Goal: Task Accomplishment & Management: Manage account settings

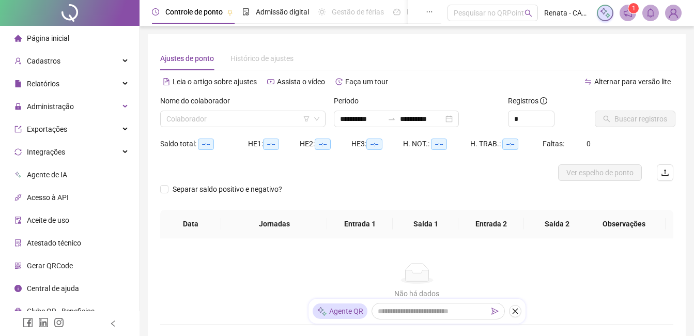
type input "**********"
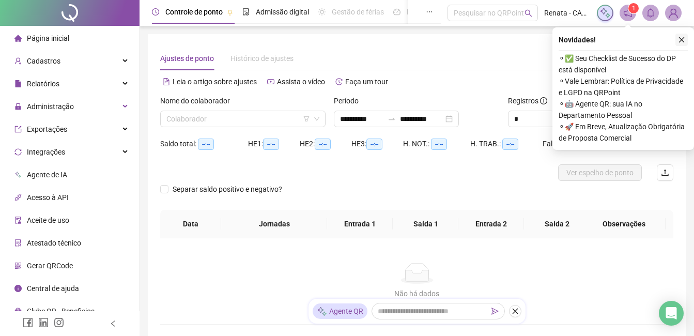
click at [683, 40] on icon "close" at bounding box center [681, 39] width 7 height 7
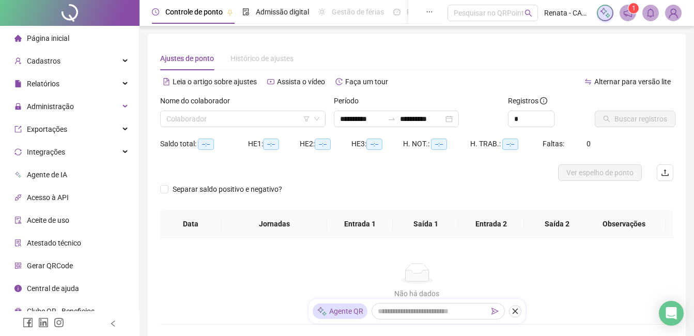
click at [674, 15] on img at bounding box center [674, 13] width 16 height 16
click at [528, 116] on input "*" at bounding box center [531, 119] width 45 height 16
type input "*"
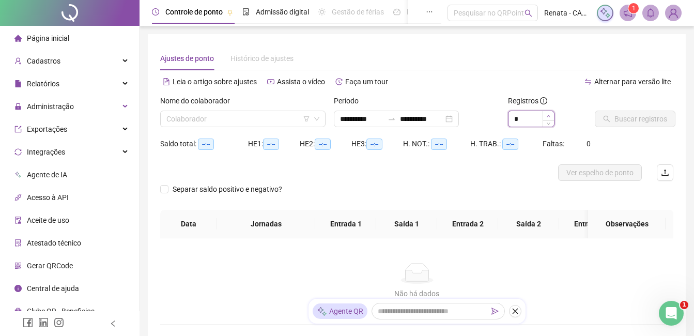
click at [543, 114] on span "Increase Value" at bounding box center [548, 115] width 11 height 9
click at [216, 120] on input "search" at bounding box center [238, 119] width 144 height 16
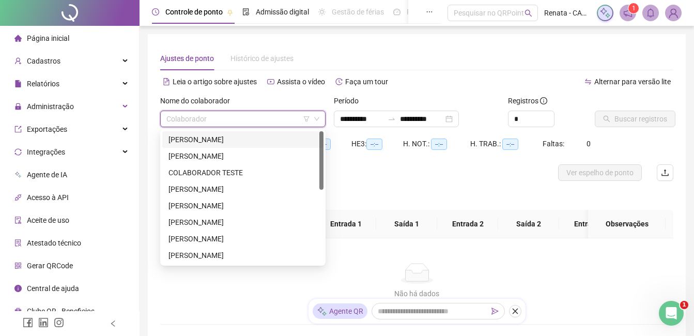
click at [254, 137] on div "[PERSON_NAME]" at bounding box center [242, 139] width 149 height 11
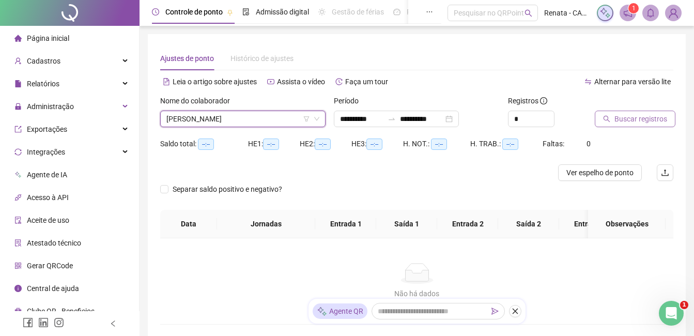
click at [647, 116] on span "Buscar registros" at bounding box center [640, 118] width 53 height 11
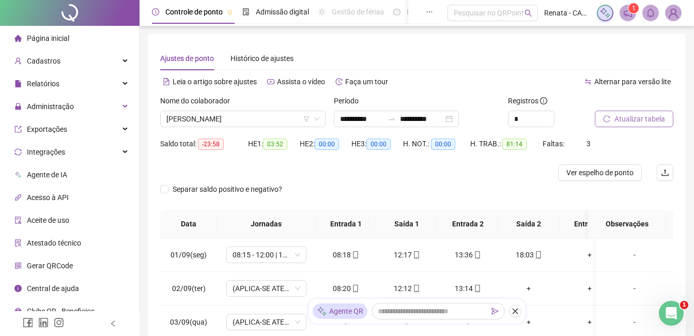
scroll to position [52, 0]
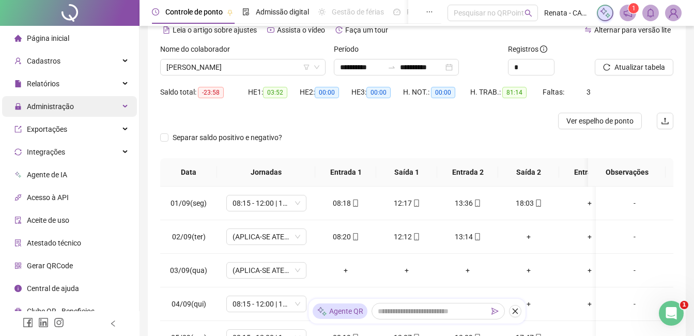
click at [109, 99] on div "Administração" at bounding box center [69, 106] width 135 height 21
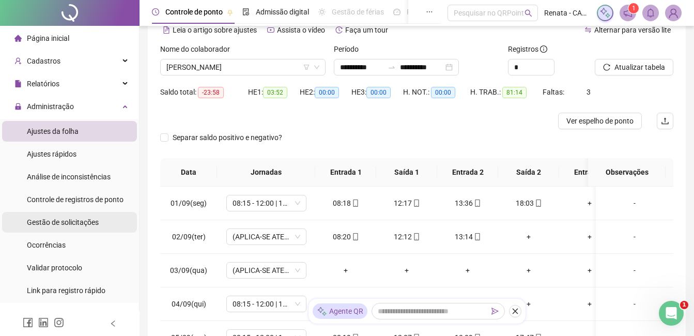
click at [74, 219] on span "Gestão de solicitações" at bounding box center [63, 222] width 72 height 8
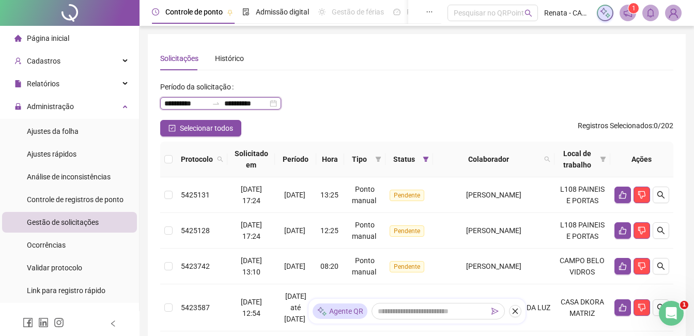
click at [257, 100] on input "**********" at bounding box center [245, 103] width 43 height 11
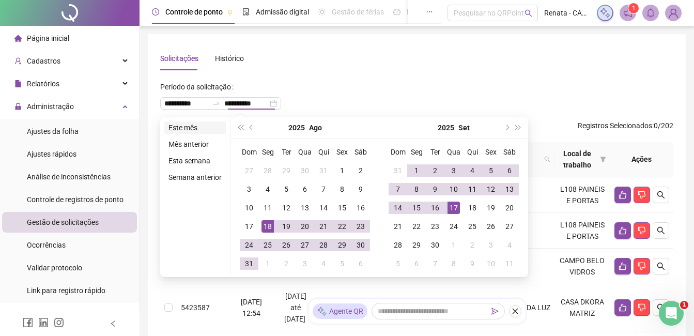
click at [182, 127] on li "Este mês" at bounding box center [195, 127] width 62 height 12
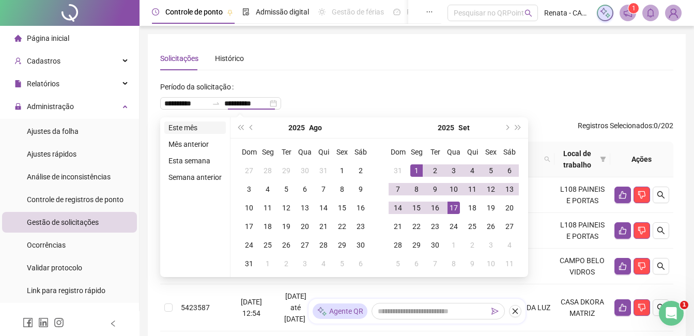
type input "**********"
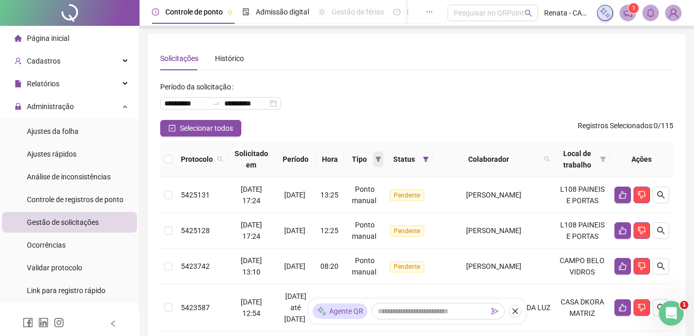
click at [380, 158] on icon "filter" at bounding box center [378, 159] width 6 height 6
click at [358, 175] on span "Ponto manual" at bounding box center [356, 179] width 45 height 8
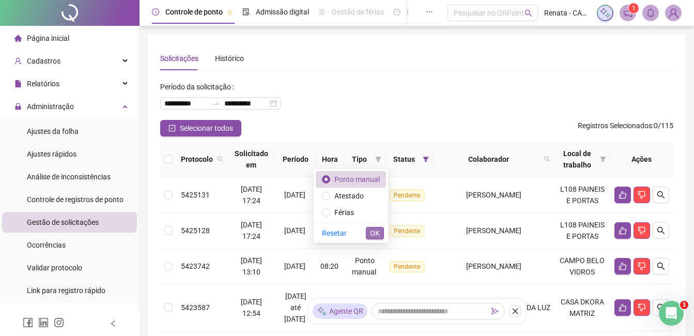
click at [374, 234] on span "OK" at bounding box center [375, 232] width 10 height 11
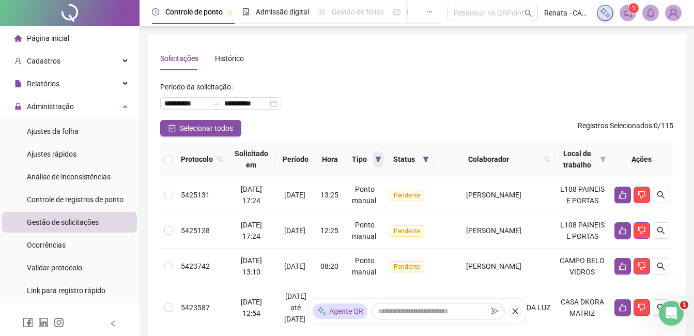
click at [381, 159] on icon "filter" at bounding box center [378, 159] width 6 height 6
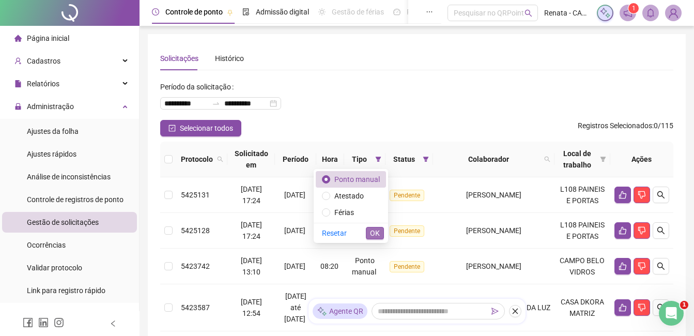
click at [374, 232] on span "OK" at bounding box center [375, 232] width 10 height 11
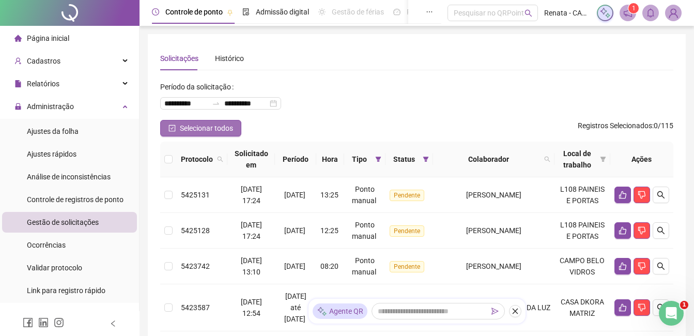
click at [170, 123] on button "Selecionar todos" at bounding box center [200, 128] width 81 height 17
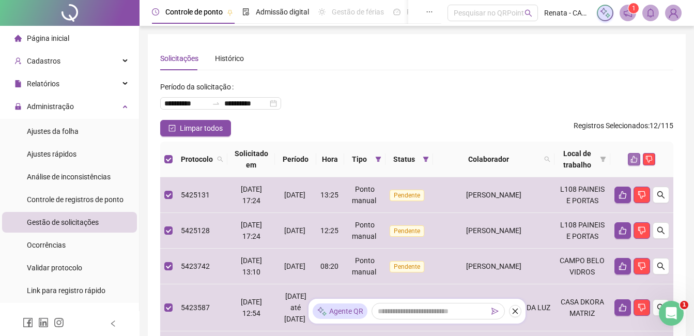
click at [631, 160] on icon "like" at bounding box center [634, 159] width 7 height 7
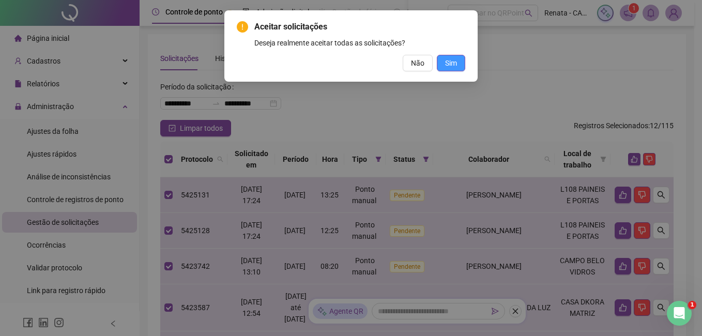
click at [459, 62] on button "Sim" at bounding box center [451, 63] width 28 height 17
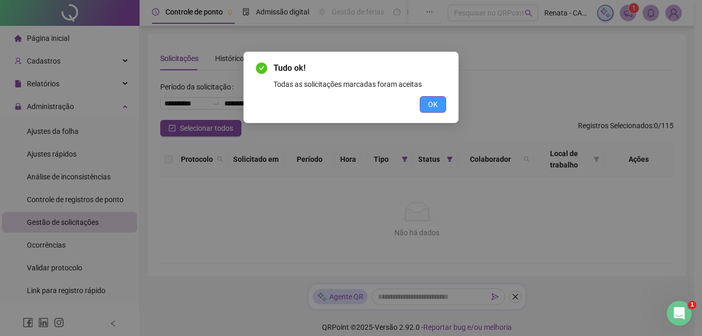
click at [427, 112] on button "OK" at bounding box center [433, 104] width 26 height 17
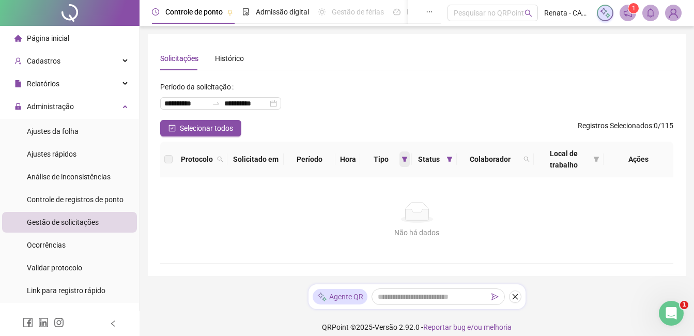
click at [402, 156] on span at bounding box center [404, 159] width 10 height 16
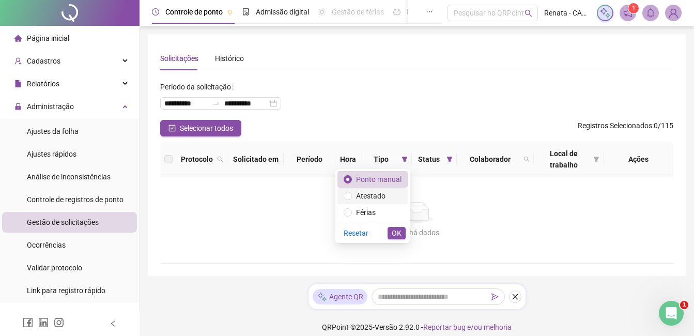
click at [383, 193] on span "Atestado" at bounding box center [370, 196] width 29 height 8
click at [392, 229] on span "OK" at bounding box center [397, 232] width 10 height 11
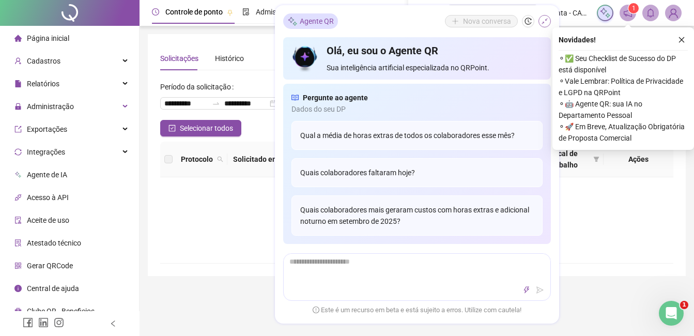
click at [548, 22] on icon "shrink" at bounding box center [544, 21] width 7 height 7
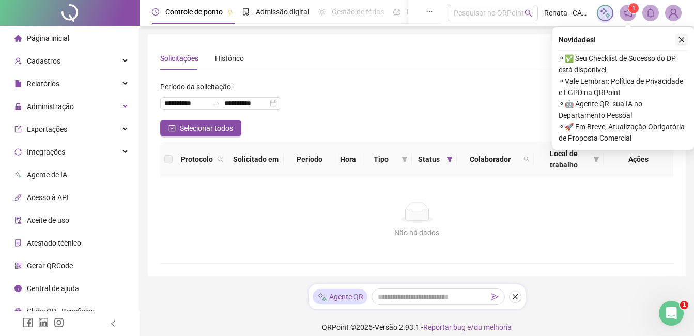
click at [679, 41] on icon "close" at bounding box center [681, 39] width 7 height 7
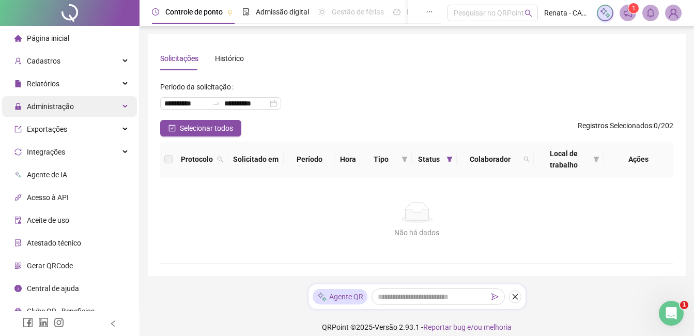
click at [93, 103] on div "Administração" at bounding box center [69, 106] width 135 height 21
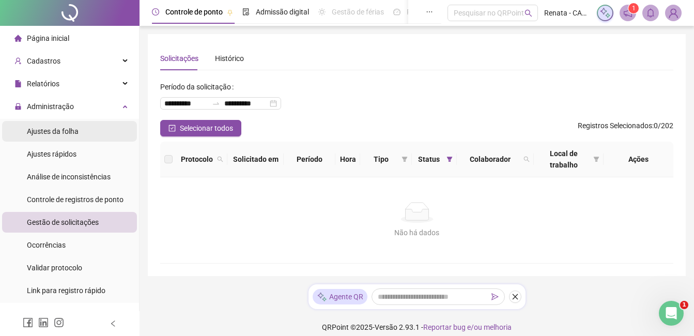
click at [76, 133] on span "Ajustes da folha" at bounding box center [53, 131] width 52 height 8
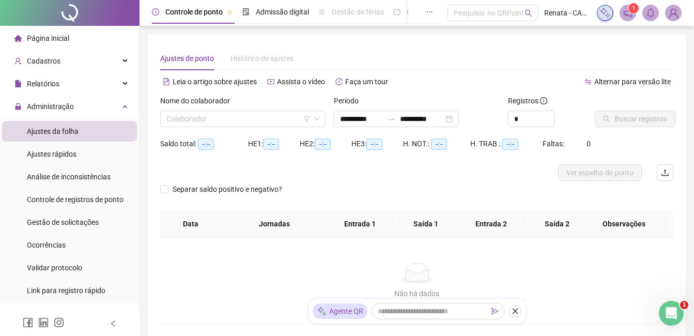
type input "**********"
click at [519, 111] on input "*" at bounding box center [531, 119] width 45 height 16
click at [542, 116] on input "*" at bounding box center [531, 119] width 45 height 16
click at [545, 115] on span "Increase Value" at bounding box center [548, 115] width 11 height 9
type input "*"
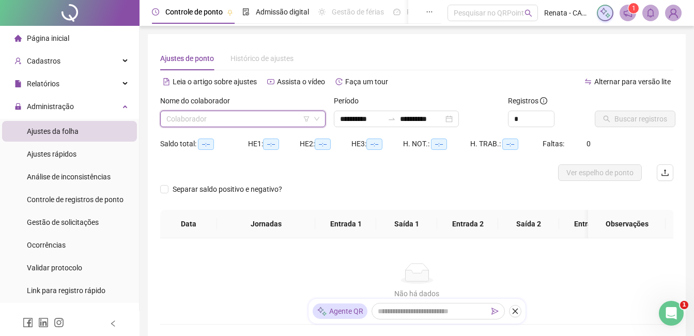
click at [284, 125] on input "search" at bounding box center [238, 119] width 144 height 16
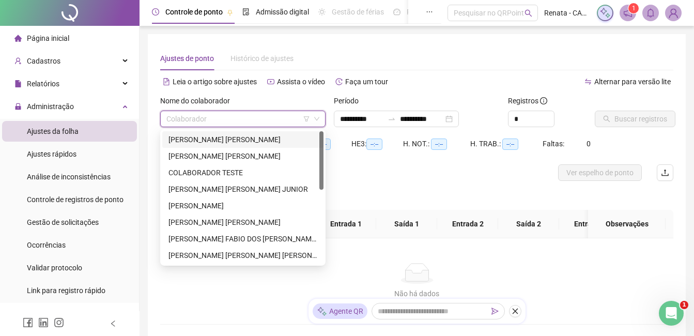
click at [269, 135] on div "[PERSON_NAME]" at bounding box center [242, 139] width 149 height 11
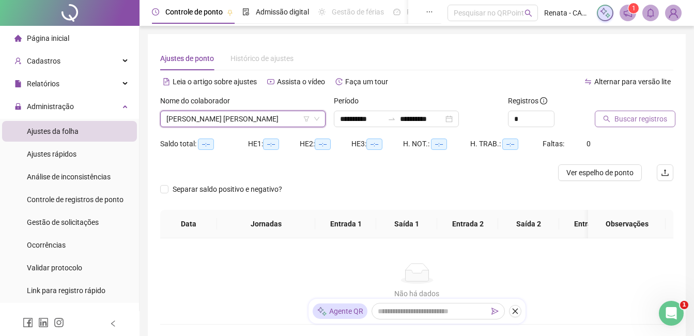
click at [641, 113] on button "Buscar registros" at bounding box center [635, 119] width 81 height 17
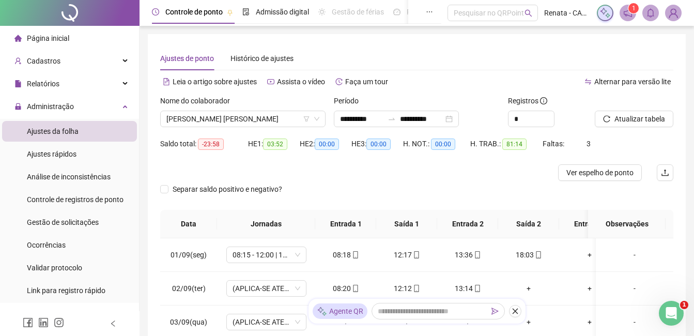
click at [664, 12] on div "1" at bounding box center [639, 13] width 85 height 17
click at [671, 12] on img at bounding box center [674, 13] width 16 height 16
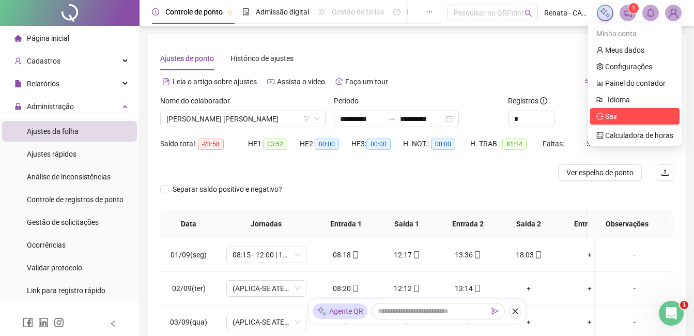
click at [619, 119] on span "Sair" at bounding box center [634, 116] width 77 height 11
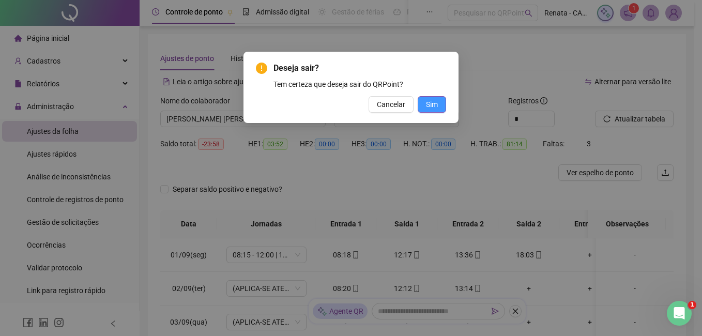
click at [435, 100] on span "Sim" at bounding box center [432, 104] width 12 height 11
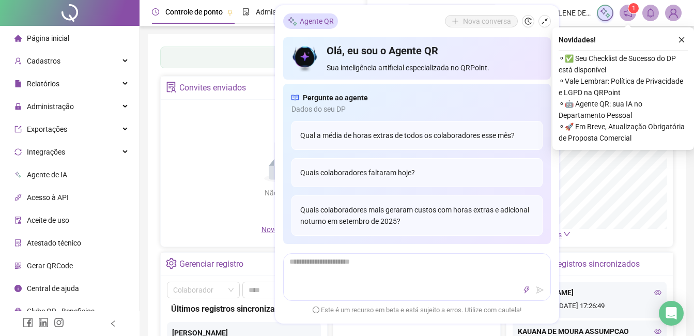
click at [547, 18] on icon "shrink" at bounding box center [544, 21] width 7 height 7
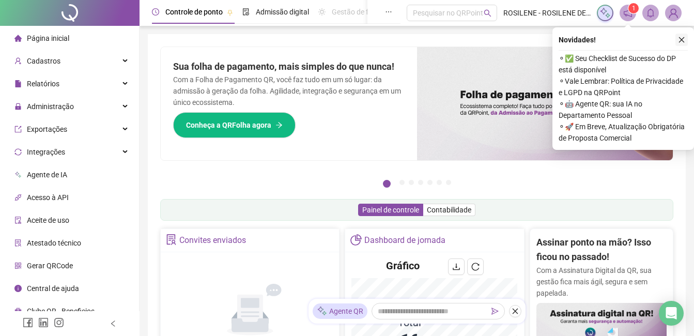
click at [677, 40] on button "button" at bounding box center [681, 40] width 12 height 12
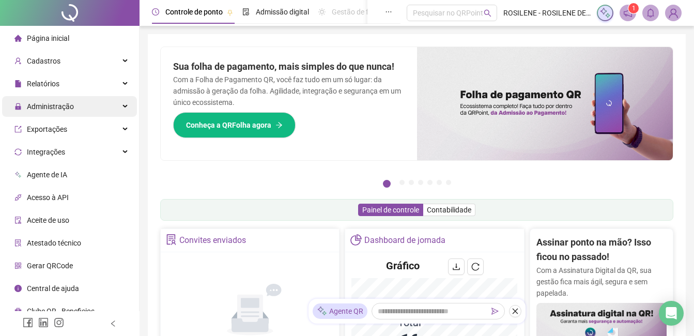
click at [96, 105] on div "Administração" at bounding box center [69, 106] width 135 height 21
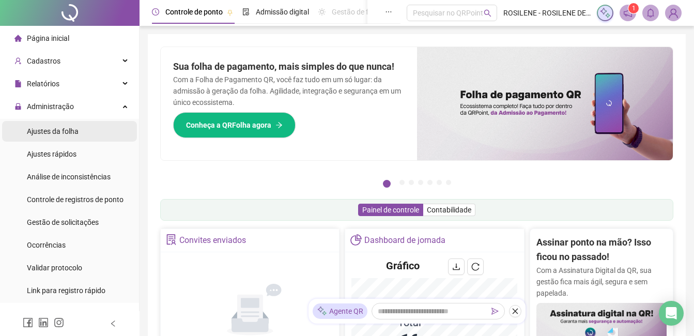
click at [68, 131] on span "Ajustes da folha" at bounding box center [53, 131] width 52 height 8
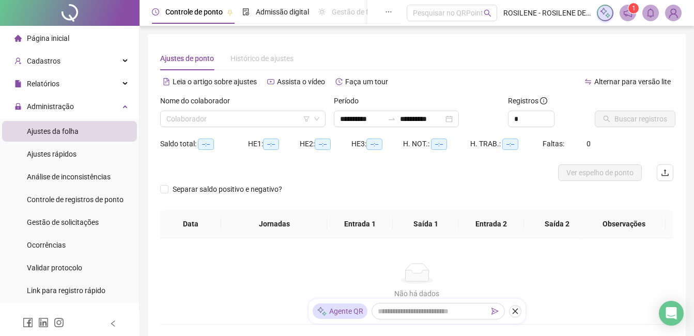
type input "**********"
click at [262, 126] on input "search" at bounding box center [238, 119] width 144 height 16
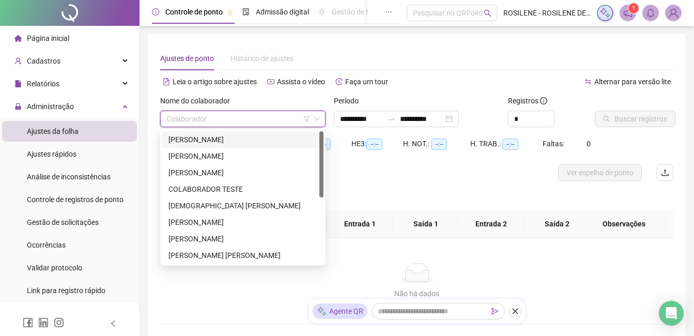
click at [262, 134] on div "AGNALDO RYAN BENTO DE ARRUDA" at bounding box center [242, 139] width 149 height 11
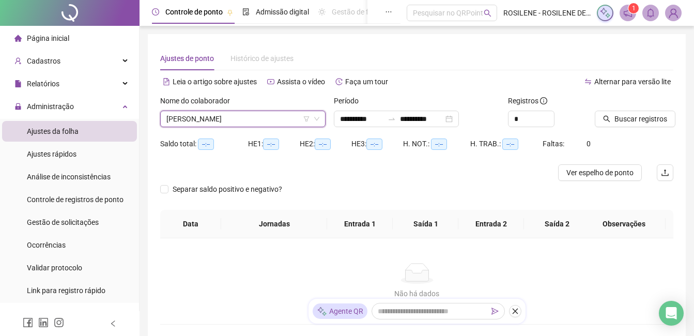
click at [317, 117] on icon "down" at bounding box center [317, 119] width 6 height 6
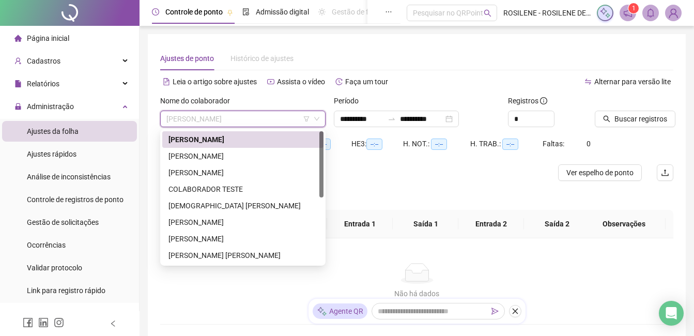
click at [299, 121] on span "AGNALDO RYAN BENTO DE ARRUDA" at bounding box center [242, 119] width 153 height 16
click at [219, 138] on div "AGNALDO RYAN BENTO DE ARRUDA" at bounding box center [242, 139] width 149 height 11
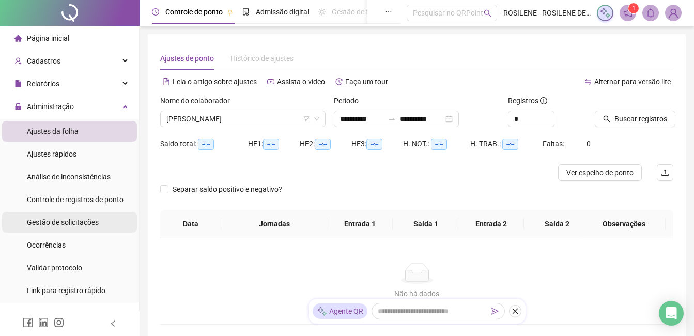
click at [79, 226] on span "Gestão de solicitações" at bounding box center [63, 222] width 72 height 8
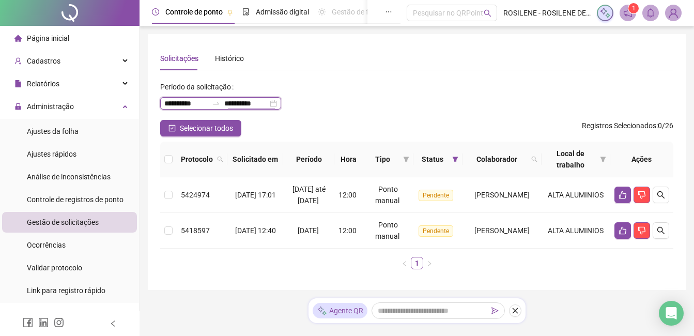
click at [262, 98] on input "**********" at bounding box center [245, 103] width 43 height 11
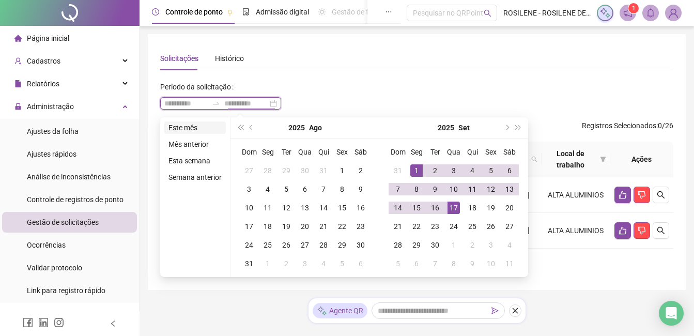
type input "**********"
click at [192, 123] on li "Este mês" at bounding box center [195, 127] width 62 height 12
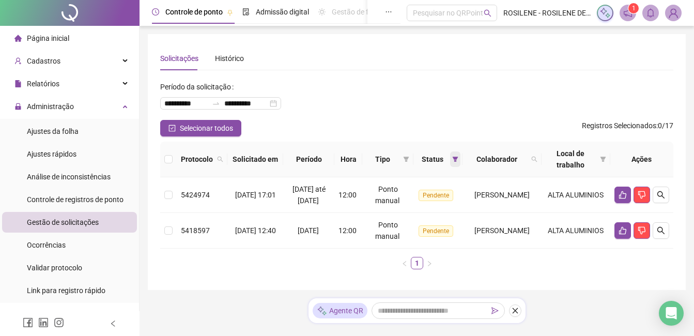
click at [452, 159] on icon "filter" at bounding box center [455, 159] width 6 height 5
click at [403, 159] on icon "filter" at bounding box center [406, 159] width 6 height 6
click at [358, 182] on span "Ponto manual" at bounding box center [354, 179] width 45 height 8
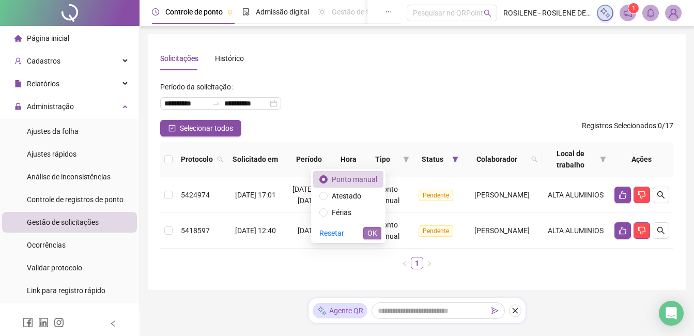
click at [377, 235] on span "OK" at bounding box center [372, 232] width 10 height 11
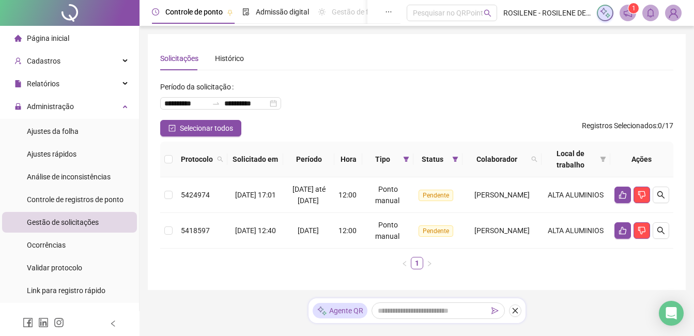
click at [529, 114] on div "**********" at bounding box center [416, 99] width 513 height 41
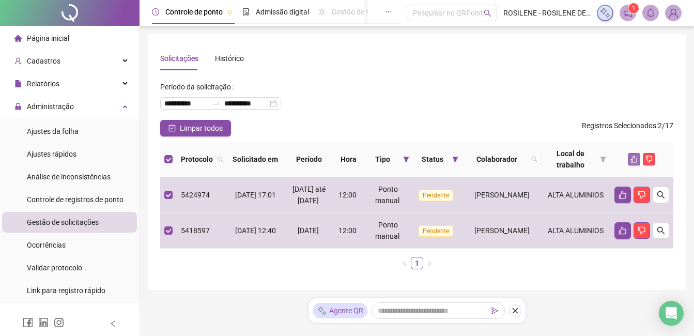
click at [633, 163] on button "button" at bounding box center [634, 159] width 12 height 12
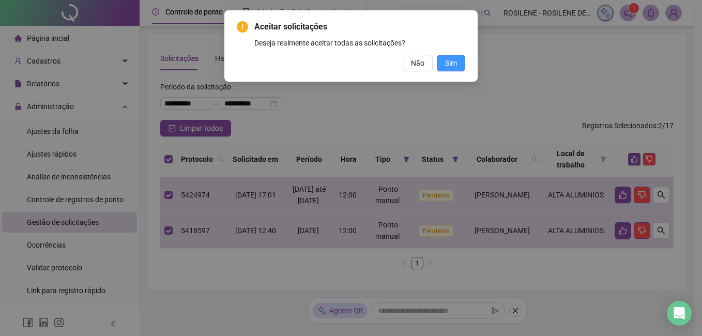
click at [453, 64] on span "Sim" at bounding box center [451, 62] width 12 height 11
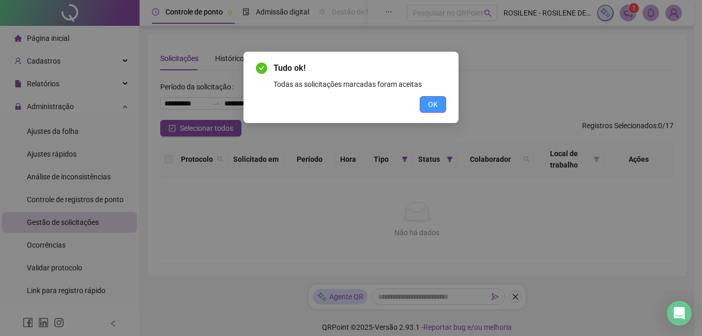
click at [442, 107] on button "OK" at bounding box center [433, 104] width 26 height 17
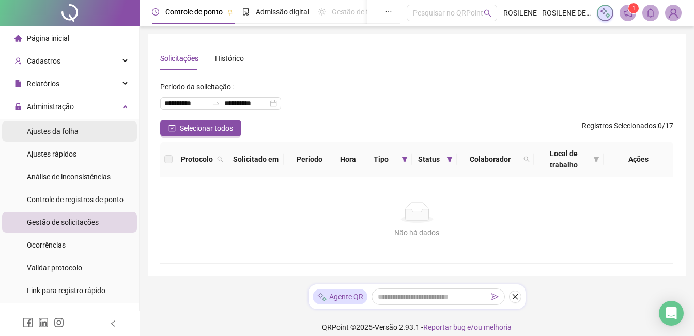
click at [78, 134] on li "Ajustes da folha" at bounding box center [69, 131] width 135 height 21
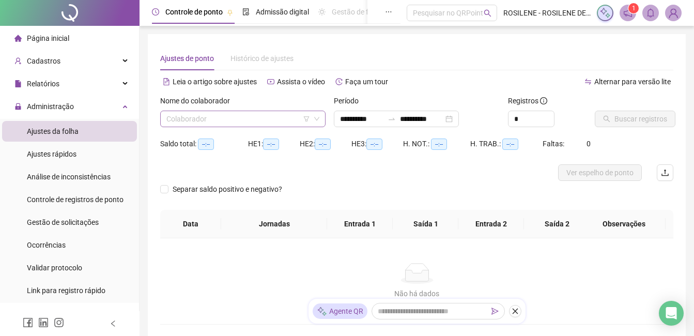
click at [246, 117] on input "search" at bounding box center [238, 119] width 144 height 16
type input "**********"
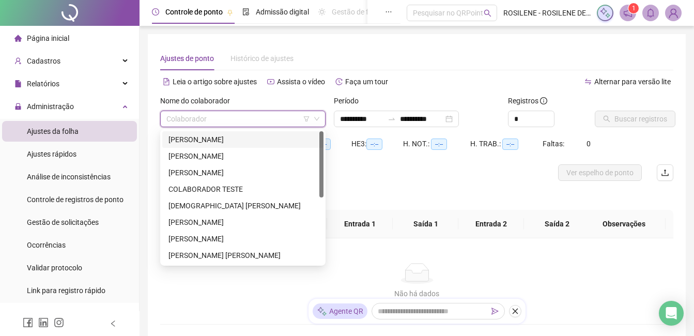
click at [241, 141] on div "AGNALDO RYAN BENTO DE ARRUDA" at bounding box center [242, 139] width 149 height 11
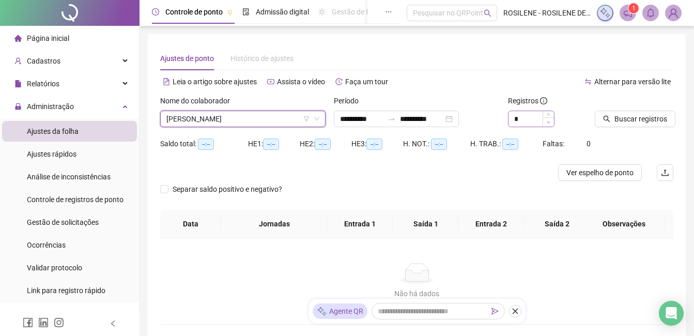
click at [549, 122] on icon "down" at bounding box center [549, 122] width 4 height 4
click at [552, 115] on span "Increase Value" at bounding box center [548, 115] width 11 height 9
type input "*"
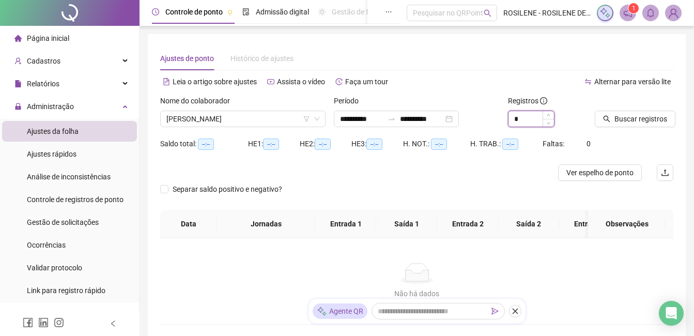
click at [533, 120] on input "*" at bounding box center [531, 119] width 45 height 16
click at [613, 114] on button "Buscar registros" at bounding box center [635, 119] width 81 height 17
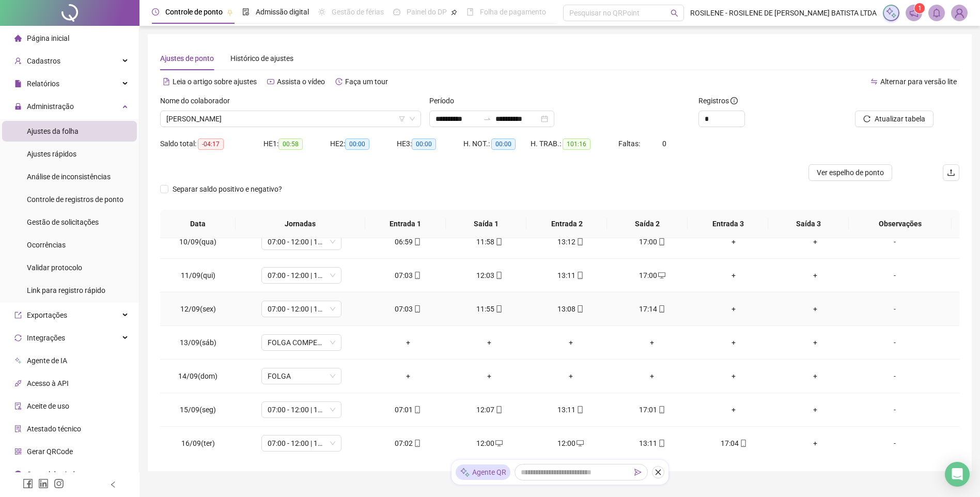
scroll to position [317, 0]
click at [569, 335] on div "12:00" at bounding box center [571, 441] width 65 height 11
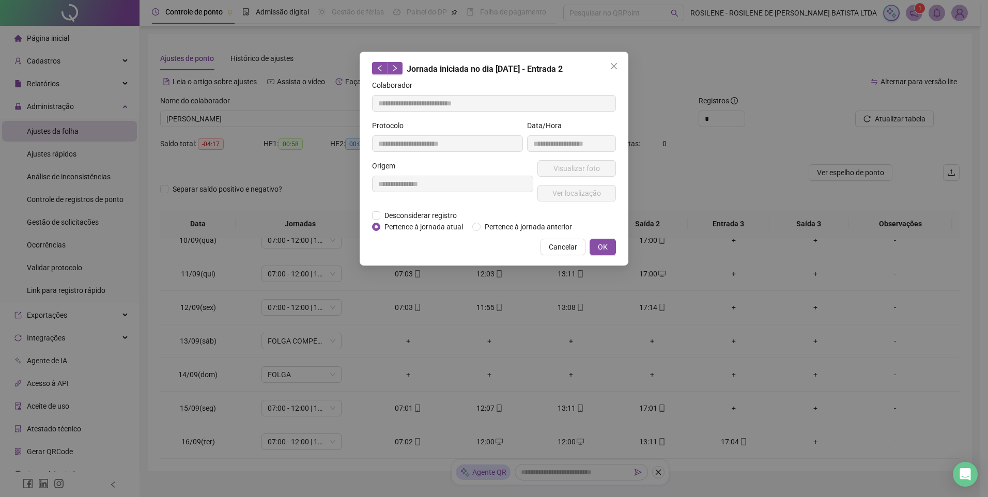
type input "**********"
click at [442, 219] on span "Desconsiderar registro" at bounding box center [420, 215] width 81 height 11
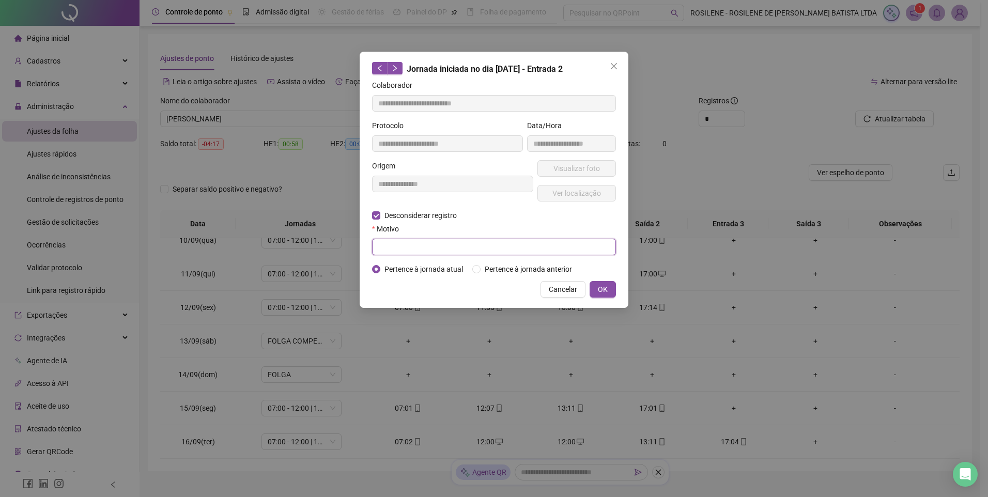
click at [446, 245] on input "text" at bounding box center [494, 247] width 244 height 17
type input "*"
type input "**********"
click at [608, 291] on button "OK" at bounding box center [603, 289] width 26 height 17
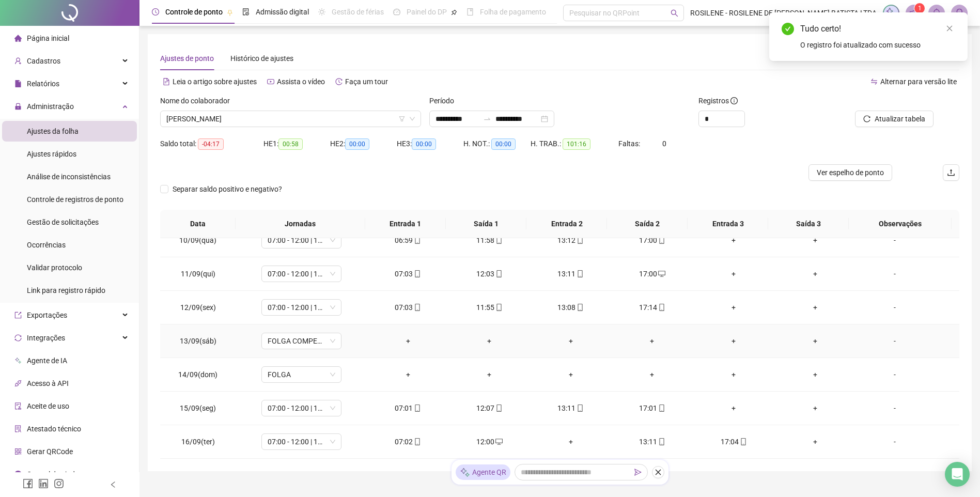
scroll to position [43, 0]
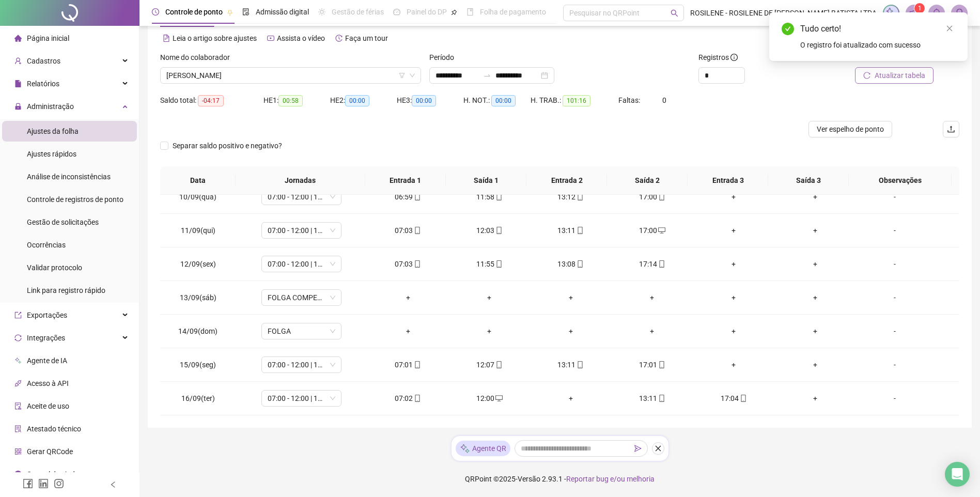
click at [701, 78] on span "Atualizar tabela" at bounding box center [900, 75] width 51 height 11
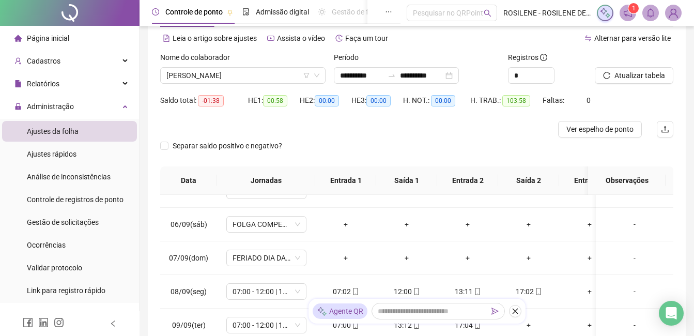
scroll to position [207, 0]
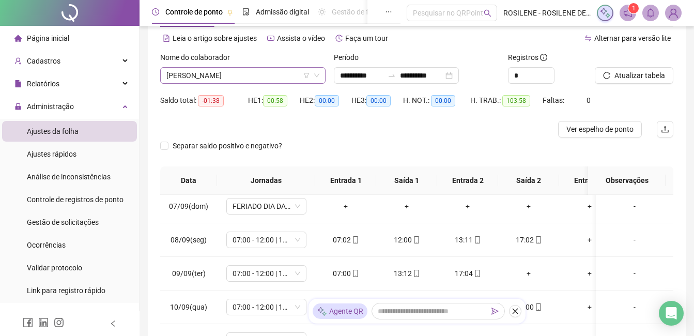
click at [288, 78] on span "AGNALDO RYAN BENTO DE ARRUDA" at bounding box center [242, 76] width 153 height 16
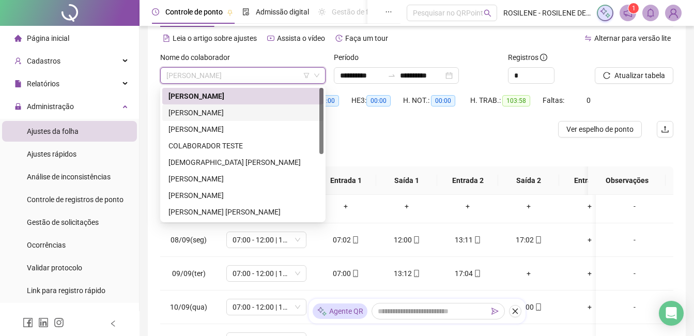
click at [219, 110] on div "ALEX MACHADO" at bounding box center [242, 112] width 149 height 11
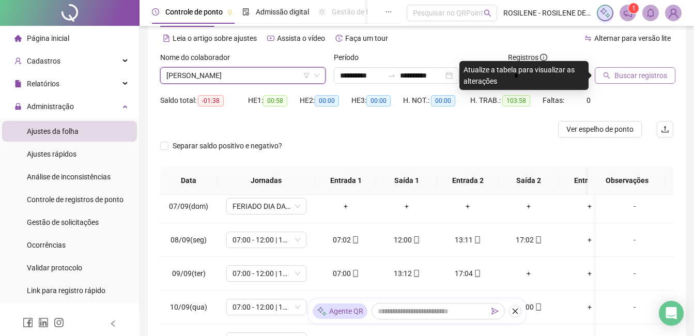
click at [625, 75] on span "Buscar registros" at bounding box center [640, 75] width 53 height 11
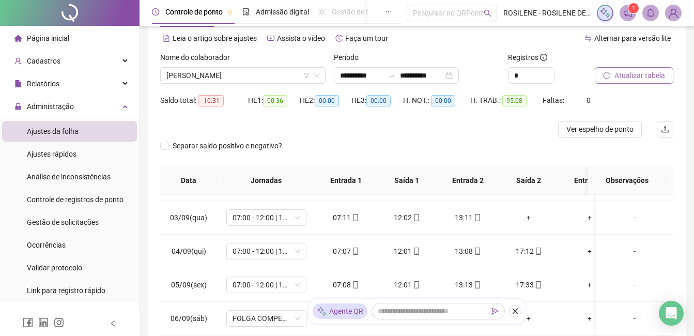
scroll to position [0, 0]
